Goal: Task Accomplishment & Management: Use online tool/utility

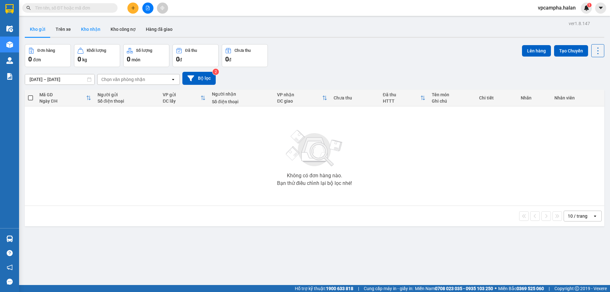
click at [94, 32] on button "Kho nhận" at bounding box center [91, 29] width 30 height 15
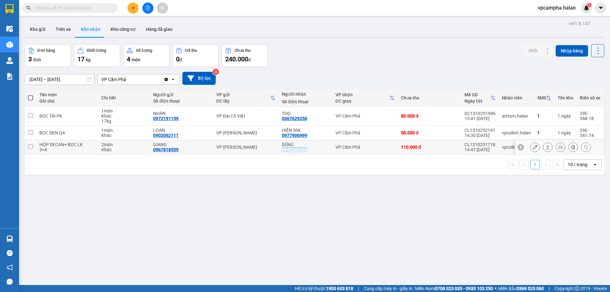
drag, startPoint x: 307, startPoint y: 150, endPoint x: 280, endPoint y: 151, distance: 26.4
click at [282, 151] on div "DŨNG 0945280486" at bounding box center [305, 147] width 47 height 10
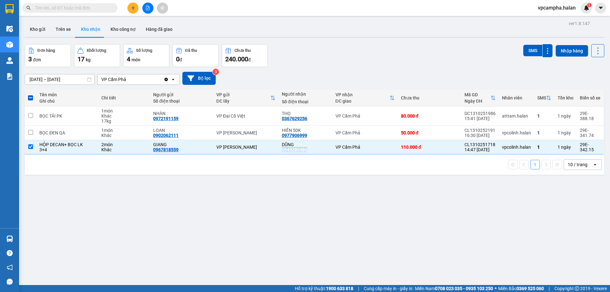
copy div "0945280486"
click at [291, 197] on div "ver 1.8.147 Kho gửi Trên xe Kho nhận Kho công nợ Hàng đã giao Đơn hàng 3 đơn Kh…" at bounding box center [314, 165] width 585 height 292
drag, startPoint x: 491, startPoint y: 144, endPoint x: 467, endPoint y: 146, distance: 23.6
click at [467, 146] on div "CL1310251718" at bounding box center [479, 144] width 31 height 5
checkbox input "false"
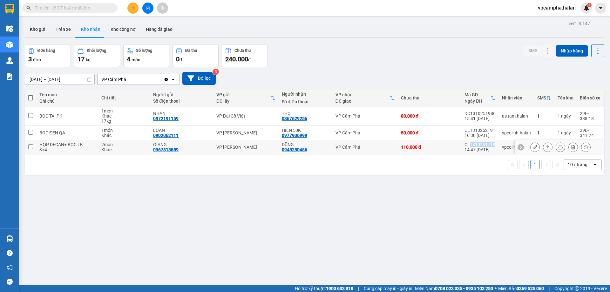
copy div "1310251718"
click at [85, 8] on input "text" at bounding box center [72, 7] width 75 height 7
paste input "1310251718"
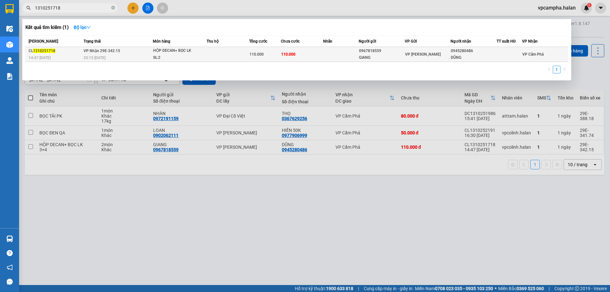
type input "1310251718"
click at [302, 58] on td "110.000" at bounding box center [302, 54] width 43 height 15
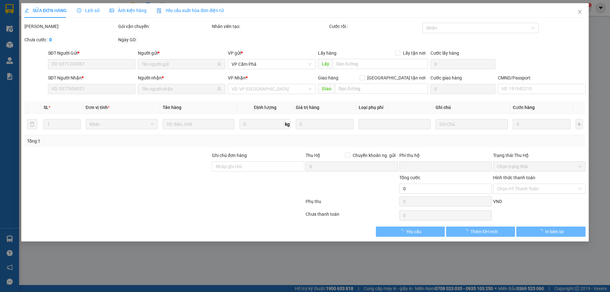
type input "0967818559"
type input "GIANG"
type input "0945280486"
type input "DŨNG"
type input "0"
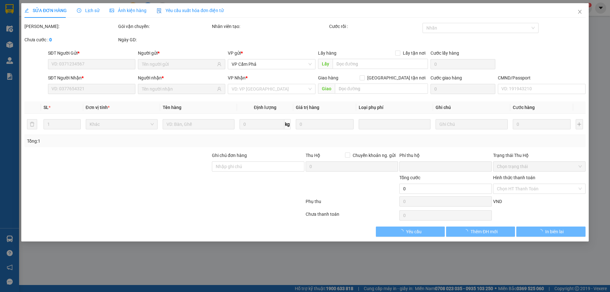
type input "110.000"
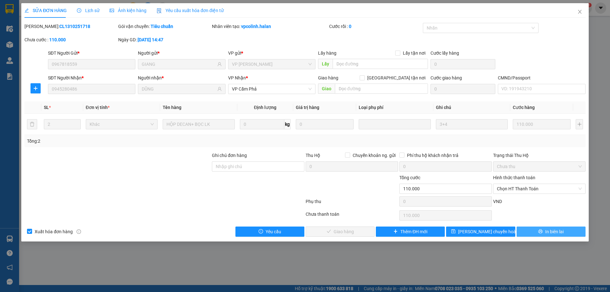
click at [563, 232] on span "In biên lai" at bounding box center [554, 231] width 18 height 7
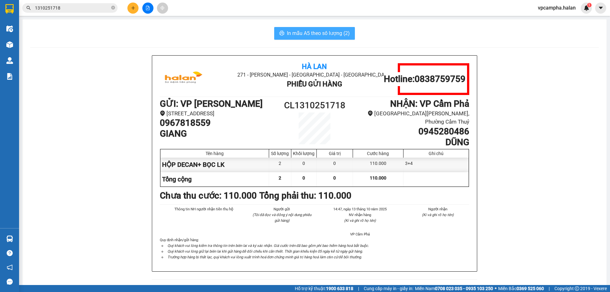
click at [313, 30] on span "In mẫu A5 theo số lượng (2)" at bounding box center [318, 33] width 63 height 8
click at [311, 32] on span "In mẫu A5 theo số lượng (2)" at bounding box center [318, 33] width 63 height 8
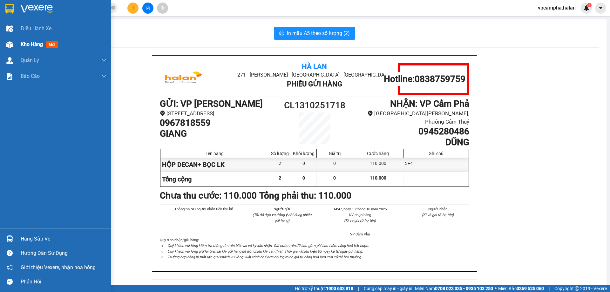
click at [50, 46] on span "mới" at bounding box center [52, 44] width 12 height 7
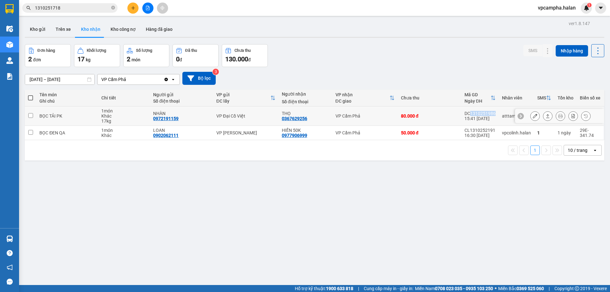
drag, startPoint x: 492, startPoint y: 113, endPoint x: 468, endPoint y: 113, distance: 23.8
click at [468, 113] on td "DC1310251986 15:41 [DATE]" at bounding box center [479, 115] width 37 height 19
checkbox input "true"
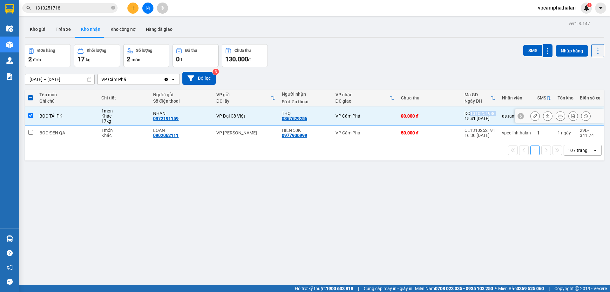
copy div "1310251986"
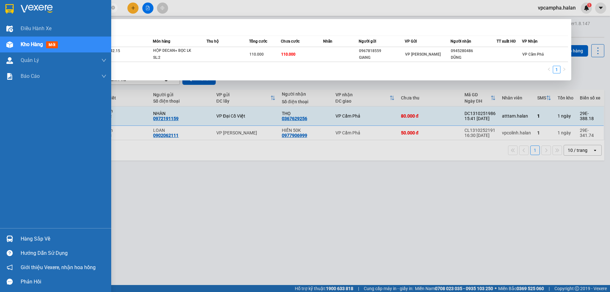
drag, startPoint x: 78, startPoint y: 8, endPoint x: 16, endPoint y: 9, distance: 61.6
click at [16, 9] on section "Kết quả tìm kiếm ( 1 ) Bộ lọc Mã ĐH Trạng thái Món hàng Thu hộ Tổng cước Chưa c…" at bounding box center [305, 146] width 610 height 292
paste input "986"
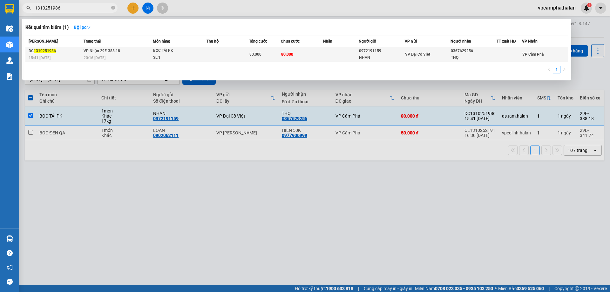
type input "1310251986"
click at [316, 54] on td "80.000" at bounding box center [302, 54] width 43 height 15
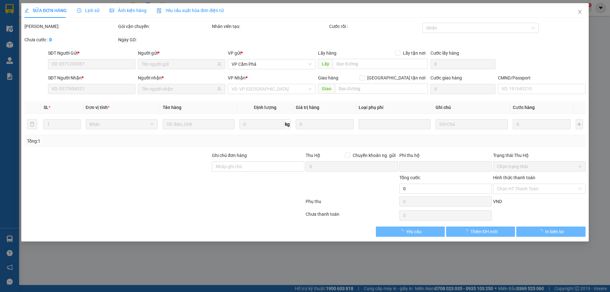
type input "0972191159"
type input "NHÀN"
type input "0367629256"
type input "THỌ"
type input "0"
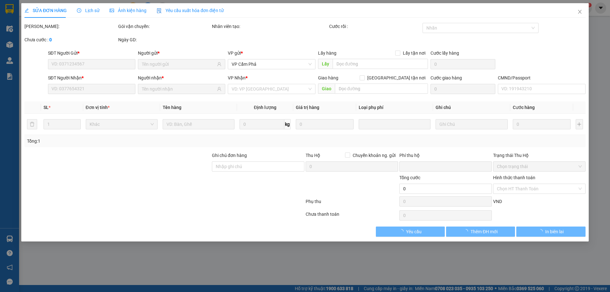
type input "80.000"
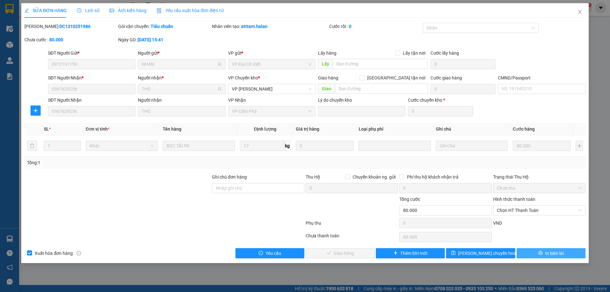
click at [555, 255] on span "In biên lai" at bounding box center [554, 253] width 18 height 7
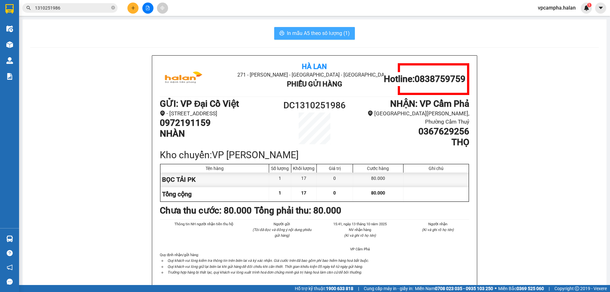
click at [324, 35] on span "In mẫu A5 theo số lượng (1)" at bounding box center [318, 33] width 63 height 8
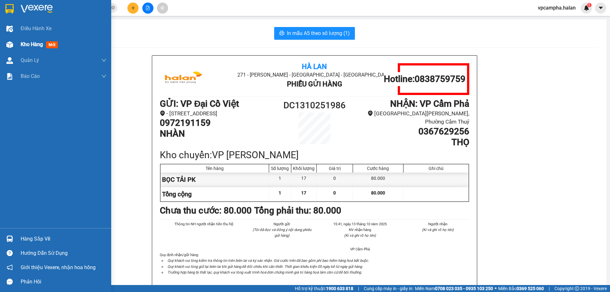
click at [39, 43] on span "Kho hàng" at bounding box center [32, 44] width 22 height 6
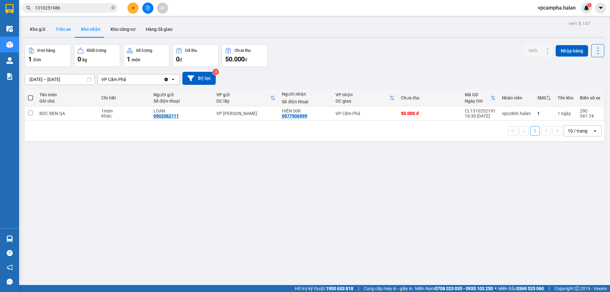
click at [63, 29] on button "Trên xe" at bounding box center [63, 29] width 25 height 15
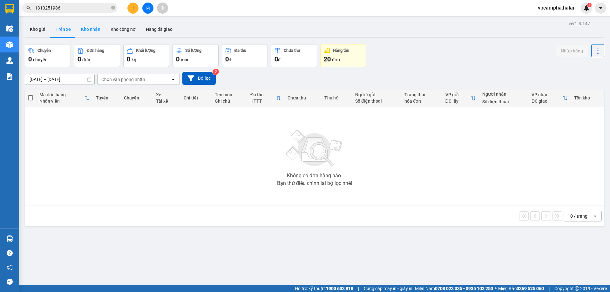
click at [98, 32] on button "Kho nhận" at bounding box center [91, 29] width 30 height 15
type input "[DATE] – [DATE]"
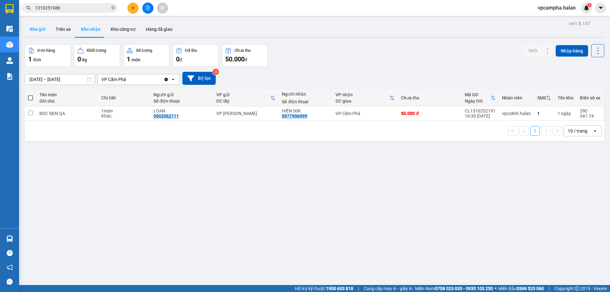
click at [29, 27] on button "Kho gửi" at bounding box center [38, 29] width 26 height 15
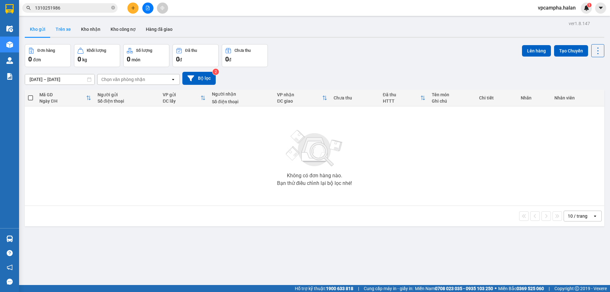
click at [64, 32] on button "Trên xe" at bounding box center [63, 29] width 25 height 15
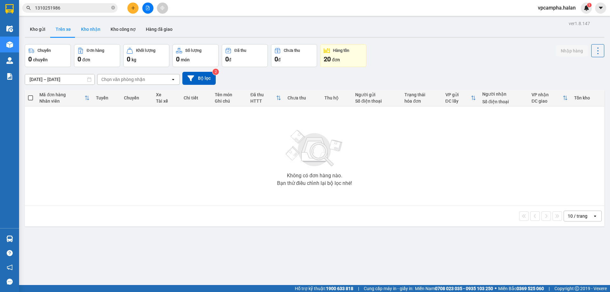
click at [90, 28] on button "Kho nhận" at bounding box center [91, 29] width 30 height 15
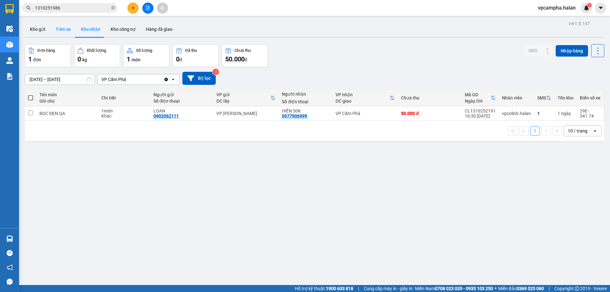
click at [66, 31] on button "Trên xe" at bounding box center [63, 29] width 25 height 15
type input "[DATE] – [DATE]"
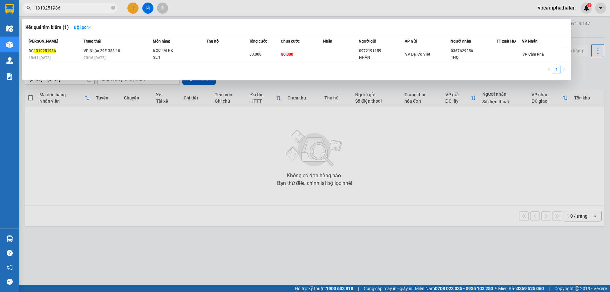
click at [84, 9] on input "1310251986" at bounding box center [72, 7] width 75 height 7
drag, startPoint x: 72, startPoint y: 9, endPoint x: 34, endPoint y: 12, distance: 38.0
click at [34, 12] on span "1310251986" at bounding box center [69, 8] width 95 height 10
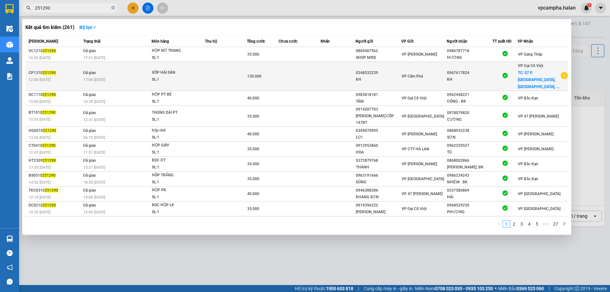
type input "251290"
click at [215, 75] on td at bounding box center [226, 76] width 42 height 29
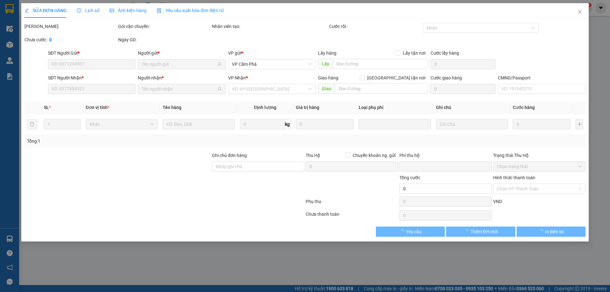
type input "0348532239"
type input "0967617824"
checkbox input "true"
type input "57 P. [GEOGRAPHIC_DATA], [GEOGRAPHIC_DATA], [GEOGRAPHIC_DATA], [GEOGRAPHIC_DATA…"
type input "SHIP GẤP"
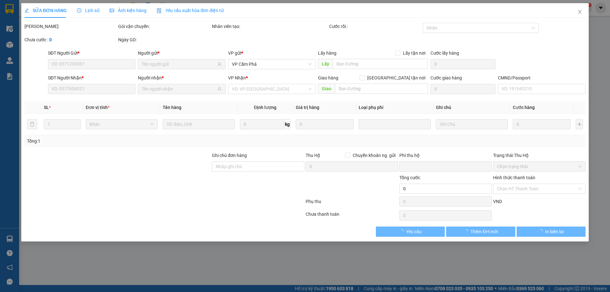
type input "0"
type input "130.000"
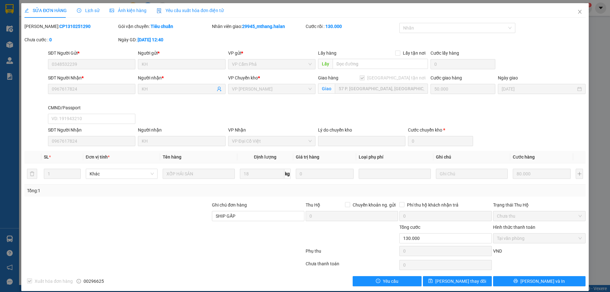
click at [95, 10] on span "Lịch sử" at bounding box center [88, 10] width 23 height 5
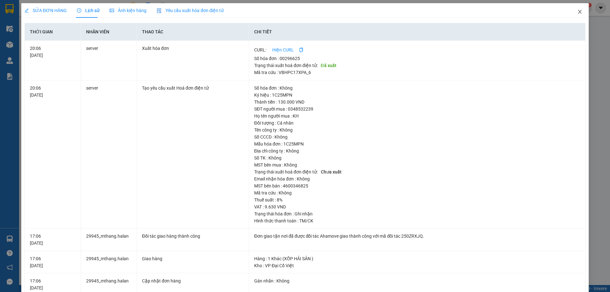
click at [578, 10] on icon "close" at bounding box center [579, 12] width 3 height 4
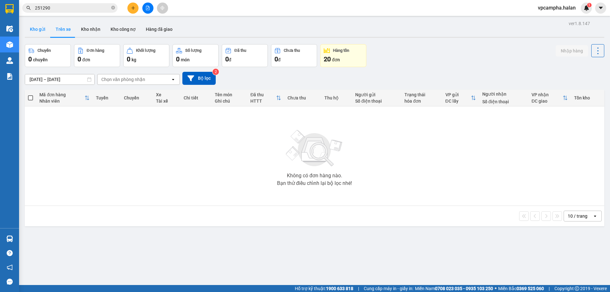
click at [41, 27] on button "Kho gửi" at bounding box center [38, 29] width 26 height 15
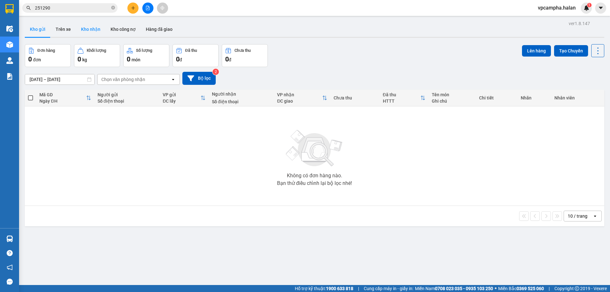
click at [81, 30] on button "Kho nhận" at bounding box center [91, 29] width 30 height 15
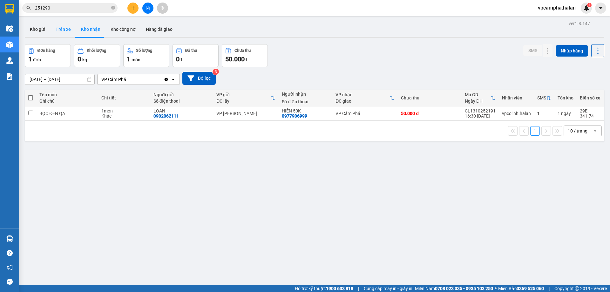
click at [64, 29] on button "Trên xe" at bounding box center [63, 29] width 25 height 15
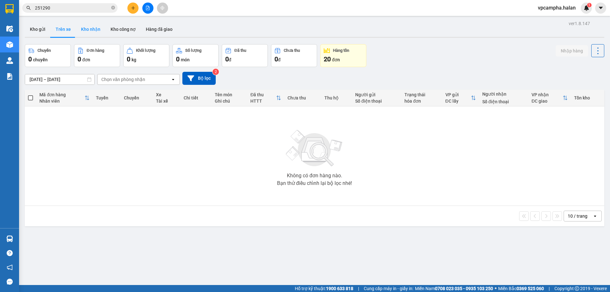
click at [98, 30] on button "Kho nhận" at bounding box center [91, 29] width 30 height 15
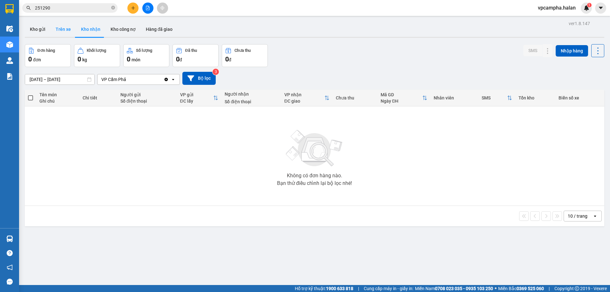
click at [62, 30] on button "Trên xe" at bounding box center [63, 29] width 25 height 15
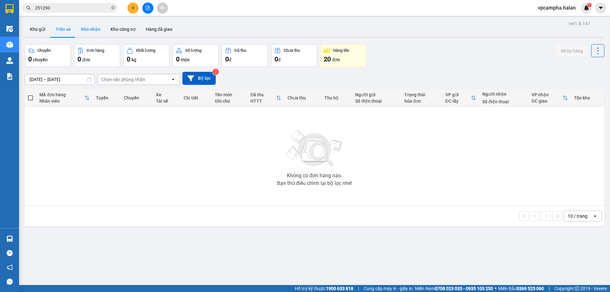
click at [92, 29] on button "Kho nhận" at bounding box center [91, 29] width 30 height 15
type input "[DATE] – [DATE]"
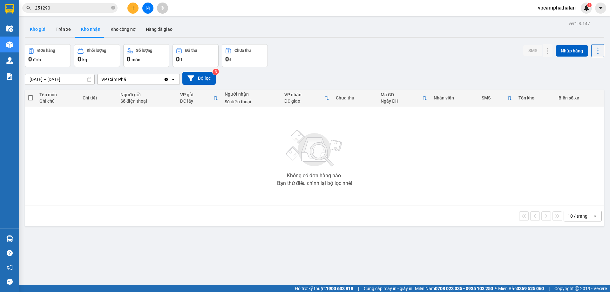
click at [34, 30] on button "Kho gửi" at bounding box center [38, 29] width 26 height 15
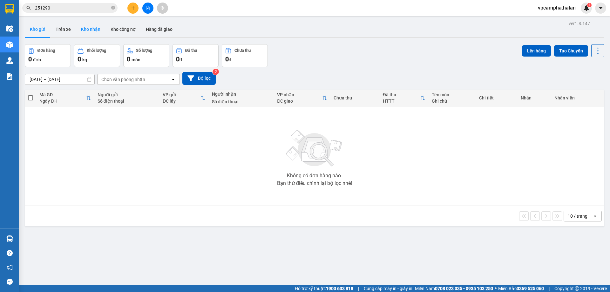
click at [94, 30] on button "Kho nhận" at bounding box center [91, 29] width 30 height 15
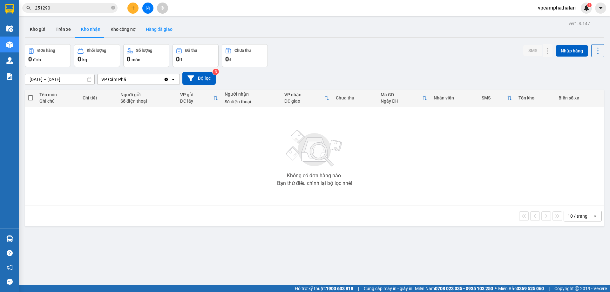
click at [157, 29] on button "Hàng đã giao" at bounding box center [159, 29] width 37 height 15
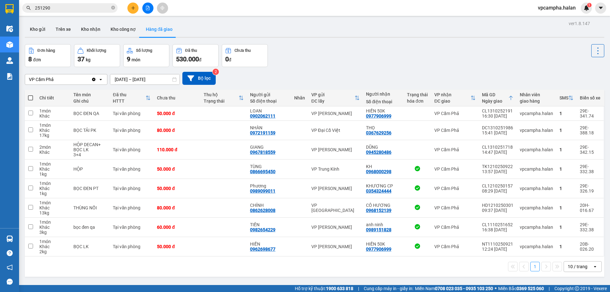
click at [592, 267] on icon "open" at bounding box center [594, 266] width 5 height 5
click at [483, 267] on div "1 10 / trang open" at bounding box center [314, 266] width 574 height 11
